Goal: Task Accomplishment & Management: Complete application form

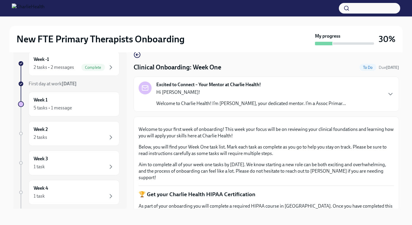
scroll to position [11, 0]
click at [390, 94] on icon "button" at bounding box center [390, 94] width 7 height 7
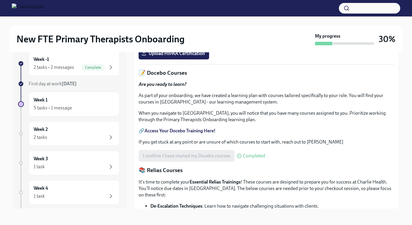
scroll to position [275, 0]
click at [173, 60] on label "Upload HIPAA Certification" at bounding box center [173, 54] width 70 height 12
click at [0, 0] on input "Upload HIPAA Certification" at bounding box center [0, 0] width 0 height 0
click at [87, 106] on div "5 tasks • 1 message" at bounding box center [74, 108] width 81 height 7
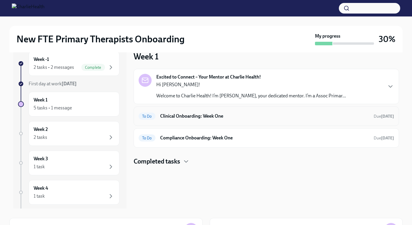
click at [157, 117] on div "To Do Clinical Onboarding: Week One Due in 4 days" at bounding box center [265, 116] width 255 height 9
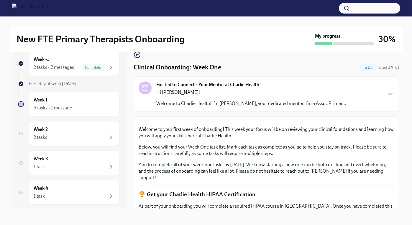
scroll to position [11, 0]
click at [76, 105] on div "5 tasks • 1 message" at bounding box center [74, 108] width 81 height 7
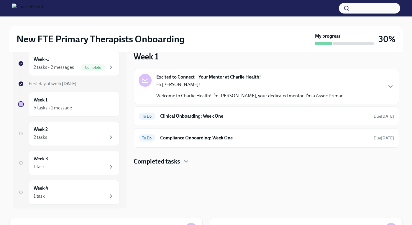
click at [179, 161] on h4 "Completed tasks" at bounding box center [156, 161] width 47 height 9
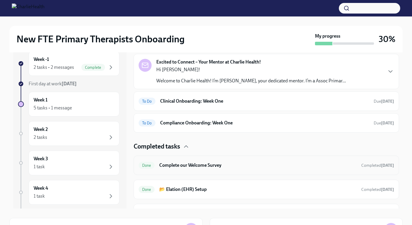
scroll to position [14, 0]
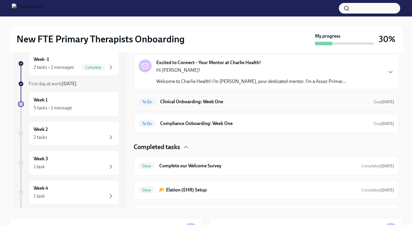
click at [231, 105] on div "To Do Clinical Onboarding: Week One Due in 4 days" at bounding box center [265, 101] width 255 height 9
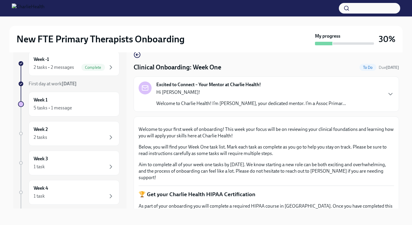
click at [394, 99] on div "Excited to Connect – Your Mentor at Charlie Health! Hi [PERSON_NAME]! Welcome t…" at bounding box center [265, 94] width 265 height 35
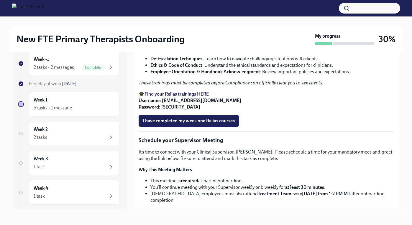
scroll to position [421, 0]
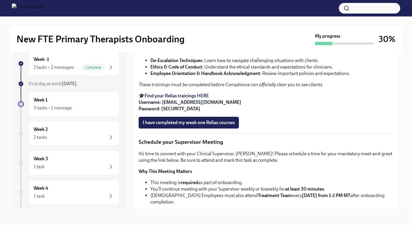
click at [197, 99] on strong "Find your Relias trainings HERE" at bounding box center [176, 96] width 64 height 6
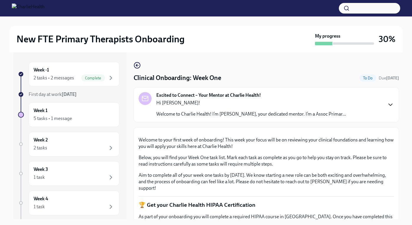
click at [391, 103] on icon "button" at bounding box center [390, 104] width 7 height 7
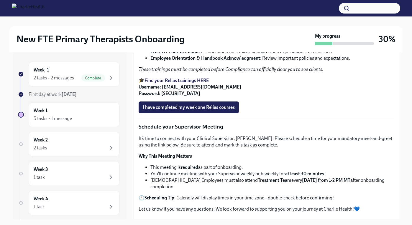
scroll to position [447, 0]
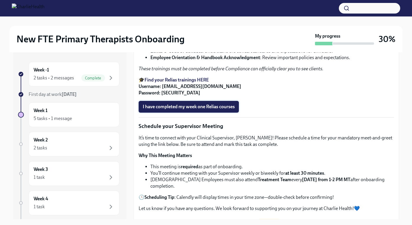
click at [233, 110] on span "I have completed my week one Relias courses" at bounding box center [189, 107] width 92 height 6
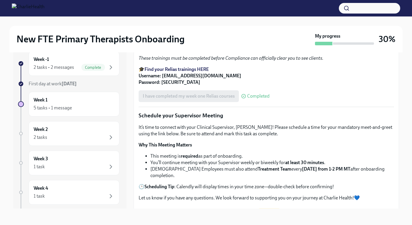
scroll to position [11, 0]
click at [400, 159] on div "Week -1 2 tasks • 2 messages Complete First day at work [DATE] Week 1 5 tasks •…" at bounding box center [205, 125] width 393 height 167
click at [68, 103] on div "Week 1 5 tasks • 1 message" at bounding box center [74, 104] width 81 height 15
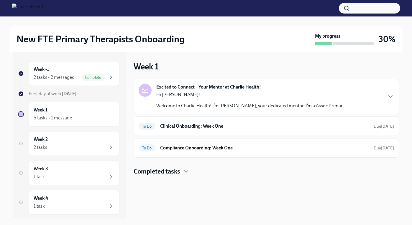
click at [175, 171] on h4 "Completed tasks" at bounding box center [156, 171] width 47 height 9
click at [320, 129] on h6 "Clinical Onboarding: Week One" at bounding box center [264, 126] width 209 height 6
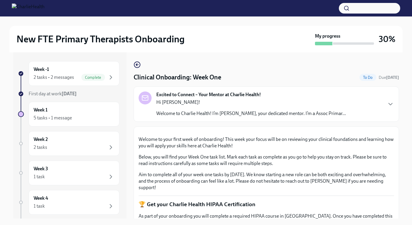
click at [402, 143] on div "New FTE Primary Therapists Onboarding My progress 30% Week -1 2 tasks • 2 messa…" at bounding box center [206, 125] width 412 height 219
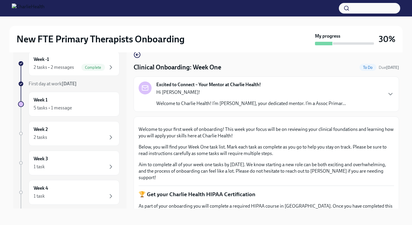
scroll to position [11, 0]
click at [385, 94] on div "Excited to Connect – Your Mentor at Charlie Health! Hi [PERSON_NAME]! Welcome t…" at bounding box center [265, 94] width 255 height 25
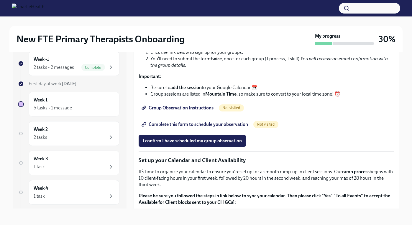
scroll to position [807, 0]
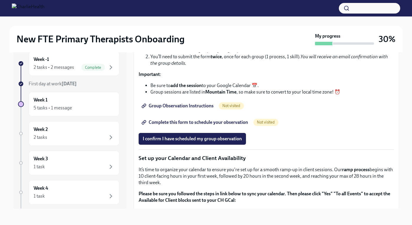
click at [212, 109] on span "Group Observation Instructions" at bounding box center [178, 106] width 71 height 6
